Goal: Check status: Check status

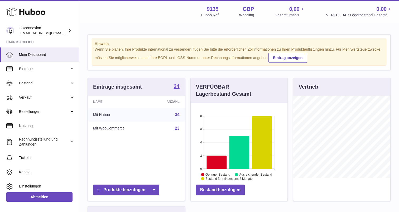
scroll to position [82, 97]
click at [45, 99] on span "Verkauf" at bounding box center [44, 97] width 50 height 5
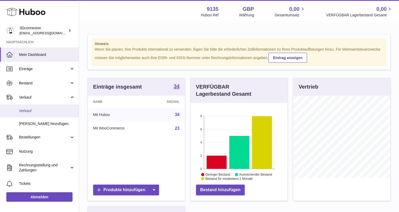
click at [45, 111] on span "Verkauf" at bounding box center [47, 110] width 56 height 5
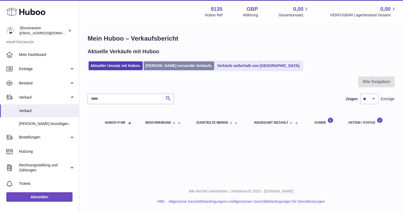
click at [154, 64] on link "[PERSON_NAME] versandte Verkäufe." at bounding box center [179, 65] width 71 height 9
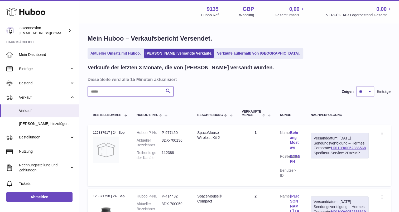
click at [121, 93] on input "text" at bounding box center [131, 91] width 86 height 11
paste input "**********"
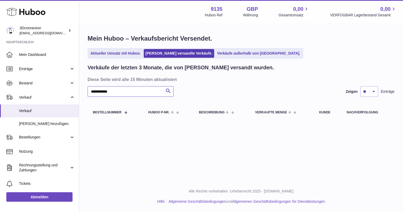
click at [135, 92] on input "**********" at bounding box center [131, 91] width 86 height 11
drag, startPoint x: 102, startPoint y: 90, endPoint x: -1, endPoint y: 100, distance: 103.9
click at [0, 100] on html ".st0{fill:#141414;}" at bounding box center [201, 106] width 403 height 212
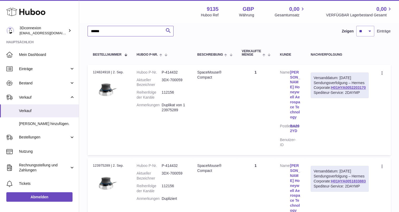
scroll to position [53, 0]
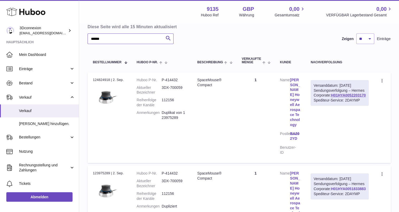
type input "******"
click at [164, 96] on dl "Huboo P-Nr. P-414432 Aktueller Bezeichner 3DX-700059 Reihenfolge der Kanäle 112…" at bounding box center [162, 100] width 50 height 45
drag, startPoint x: 164, startPoint y: 96, endPoint x: 166, endPoint y: 99, distance: 3.5
click at [166, 99] on dd "112156" at bounding box center [174, 103] width 25 height 10
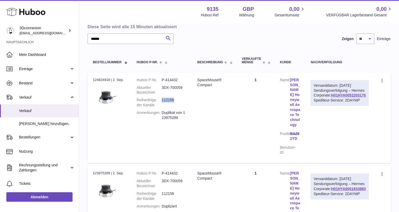
click at [166, 99] on dd "112156" at bounding box center [174, 103] width 25 height 10
copy dd "112156"
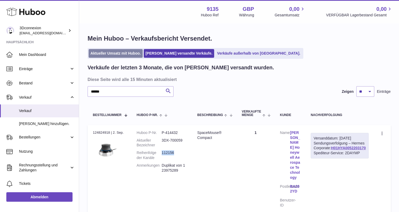
click at [116, 56] on link "Aktueller Umsatz mit Huboo." at bounding box center [116, 53] width 54 height 9
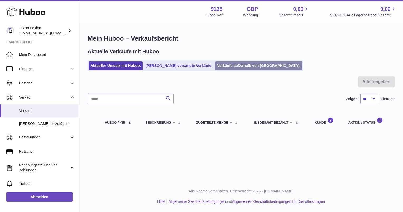
click at [228, 65] on link "Verkäufe außerhalb von [GEOGRAPHIC_DATA]." at bounding box center [258, 65] width 87 height 9
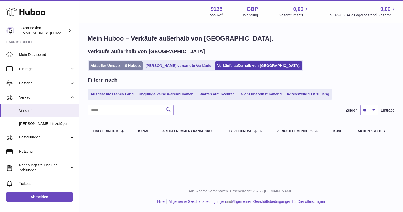
click at [110, 61] on link "Aktueller Umsatz mit Huboo." at bounding box center [116, 65] width 54 height 9
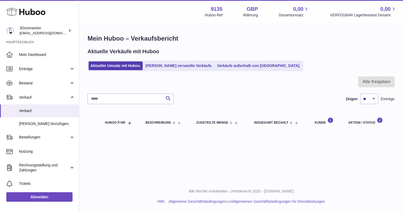
click at [238, 72] on div "Mein Huboo – Verkaufsbericht Aktuelle Verkäufe mit Huboo Aktueller Umsatz mit H…" at bounding box center [241, 83] width 324 height 119
click at [218, 60] on ul "Aktueller Umsatz mit Huboo. Von Huboo versandte Verkäufe. Verkäufe außerhalb vo…" at bounding box center [196, 65] width 216 height 11
click at [217, 63] on link "Verkäufe außerhalb von [GEOGRAPHIC_DATA]." at bounding box center [258, 65] width 87 height 9
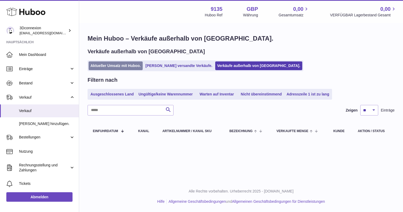
click at [116, 68] on link "Aktueller Umsatz mit Huboo." at bounding box center [116, 65] width 54 height 9
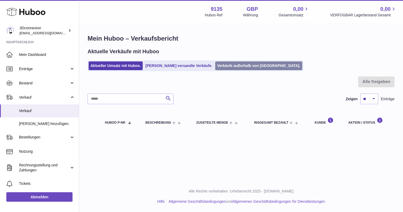
click at [221, 66] on link "Verkäufe außerhalb von [GEOGRAPHIC_DATA]." at bounding box center [258, 65] width 87 height 9
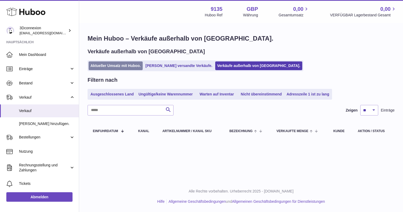
click at [124, 64] on link "Aktueller Umsatz mit Huboo." at bounding box center [116, 65] width 54 height 9
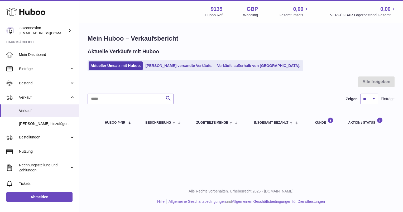
click at [139, 153] on div "Menü Huboo 9135 Huboo Ref GBP Währung 0,00 Gesamtumsatz 0,00 VERFÜGBAR Lagerbes…" at bounding box center [241, 90] width 324 height 181
click at [238, 53] on div "Aktuelle Verkäufe mit Huboo" at bounding box center [241, 51] width 307 height 7
click at [229, 65] on link "Verkäufe außerhalb von [GEOGRAPHIC_DATA]." at bounding box center [258, 65] width 87 height 9
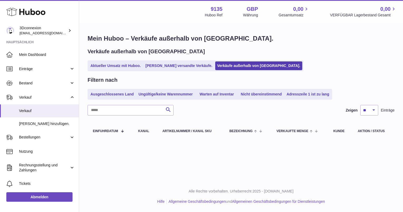
click at [121, 66] on link "Aktueller Umsatz mit Huboo." at bounding box center [116, 65] width 54 height 9
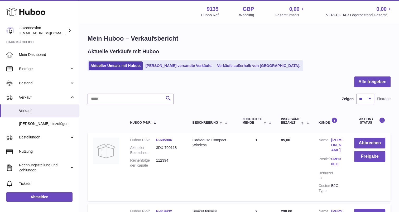
click at [248, 70] on ul "Aktueller Umsatz mit Huboo. Von Huboo versandte Verkäufe. Verkäufe außerhalb vo…" at bounding box center [196, 65] width 216 height 11
click at [246, 64] on link "Verkäufe außerhalb von [GEOGRAPHIC_DATA]." at bounding box center [258, 65] width 87 height 9
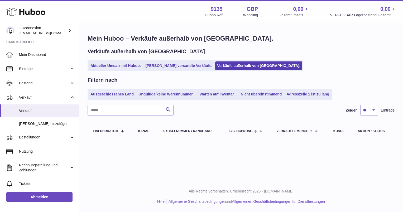
click at [120, 61] on ul "Aktueller Umsatz mit Huboo. Von Huboo versandte Verkäufe. Verkäufe außerhalb vo…" at bounding box center [196, 65] width 216 height 11
click at [120, 62] on link "Aktueller Umsatz mit Huboo." at bounding box center [116, 65] width 54 height 9
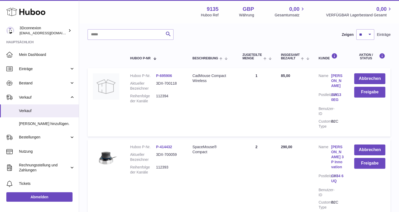
scroll to position [53, 0]
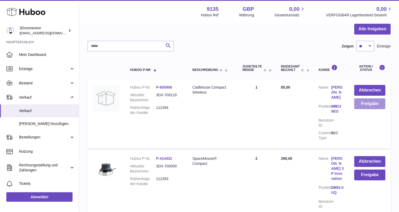
click at [367, 105] on button "Freigabe" at bounding box center [369, 103] width 31 height 11
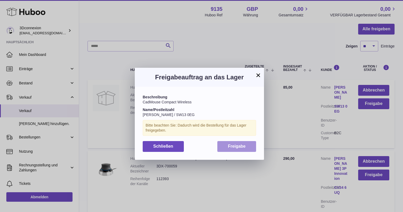
click at [244, 149] on button "Freigabe" at bounding box center [236, 146] width 39 height 11
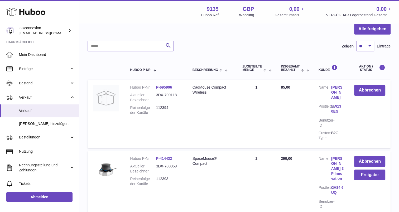
click at [362, 177] on div "Menü Huboo 9135 Huboo Ref GBP Währung 0,00 Gesamtumsatz 0,00 VERFÜGBAR Lagerbes…" at bounding box center [239, 94] width 320 height 295
click at [362, 177] on button "Freigabe" at bounding box center [369, 175] width 31 height 11
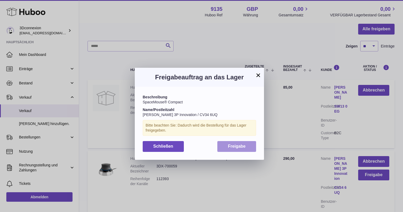
click at [247, 145] on button "Freigabe" at bounding box center [236, 146] width 39 height 11
